Goal: Communication & Community: Answer question/provide support

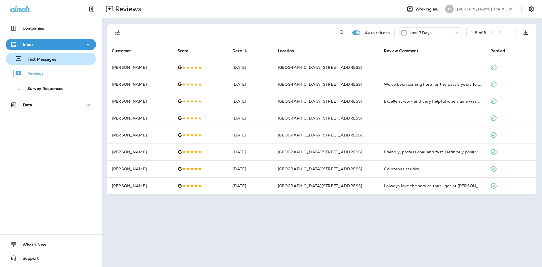
click at [47, 63] on div "Text Messages" at bounding box center [32, 59] width 48 height 8
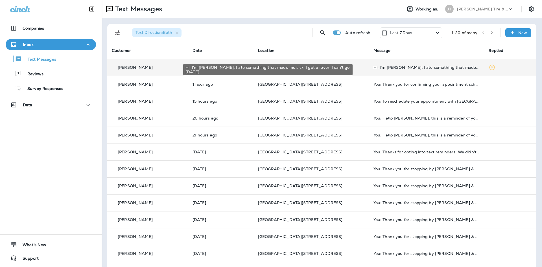
click at [414, 68] on div "Hi, I'm [PERSON_NAME]. I ate something that made me sick. I got a fever. I can'…" at bounding box center [427, 67] width 106 height 5
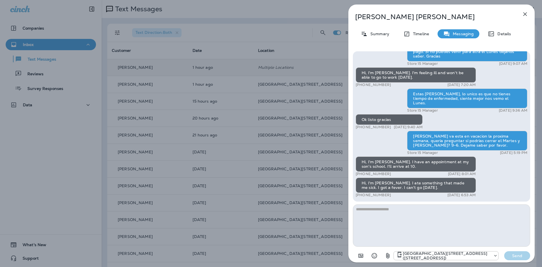
click at [402, 222] on textarea at bounding box center [441, 226] width 177 height 42
type textarea "*"
drag, startPoint x: 385, startPoint y: 211, endPoint x: 334, endPoint y: 203, distance: 51.4
click at [353, 205] on textarea "**********" at bounding box center [441, 226] width 177 height 42
type textarea "**********"
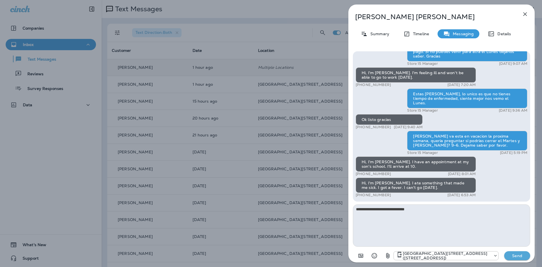
click at [505, 254] on p "Send" at bounding box center [517, 256] width 24 height 5
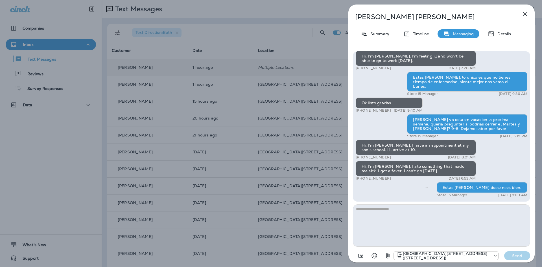
click at [527, 14] on icon "button" at bounding box center [525, 14] width 7 height 7
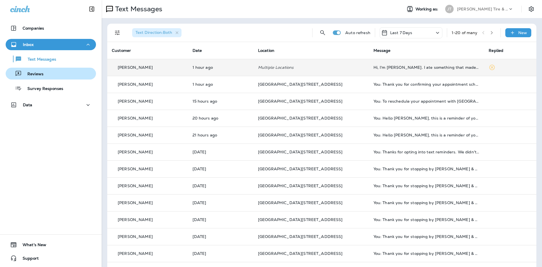
click at [27, 77] on p "Reviews" at bounding box center [33, 74] width 22 height 5
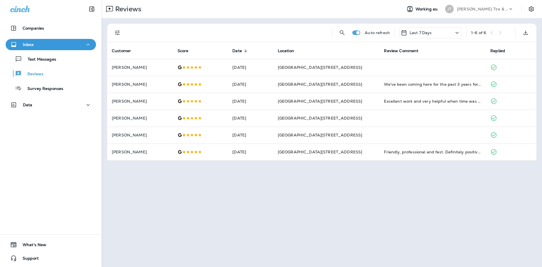
click at [435, 185] on div "Reviews Working as: [PERSON_NAME] Tire & Auto Auto refresh Last 7 Days 1 - 6 of…" at bounding box center [322, 133] width 440 height 267
click at [33, 63] on div "Text Messages" at bounding box center [32, 59] width 48 height 8
